Goal: Transaction & Acquisition: Purchase product/service

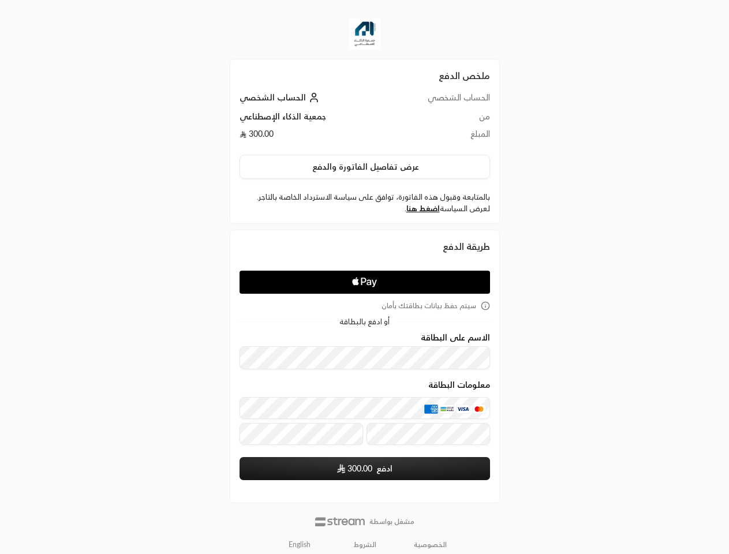
click at [364, 277] on icon "Apple Logo" at bounding box center [364, 282] width 118 height 21
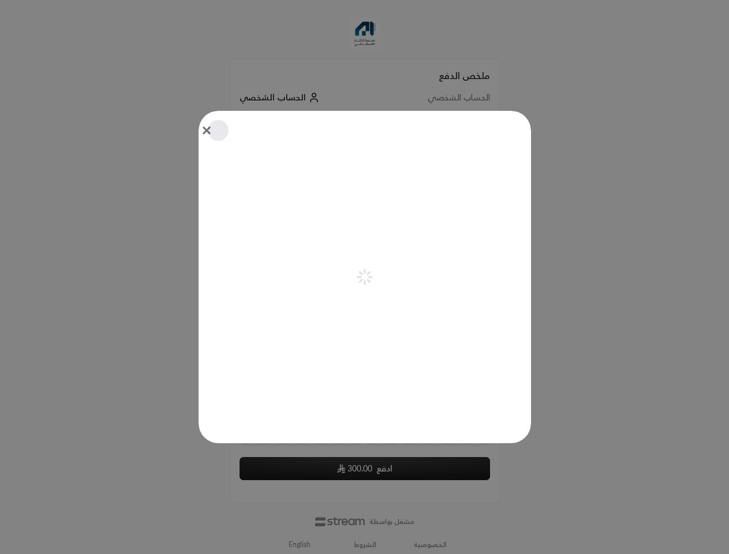
click at [365, 167] on div "Pay with Apple Pay" at bounding box center [365, 277] width 333 height 333
click at [423, 208] on div "Pay with Apple Pay" at bounding box center [365, 277] width 333 height 333
click at [363, 282] on icon "aria-label-from-constructor" at bounding box center [361, 281] width 4 height 4
click at [365, 306] on div "Pay with Apple Pay" at bounding box center [365, 277] width 333 height 333
click at [300, 545] on div at bounding box center [364, 277] width 729 height 554
